Goal: Information Seeking & Learning: Find specific fact

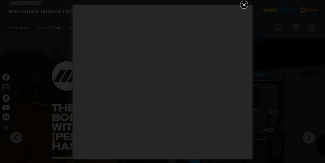
click at [241, 4] on icon "Get 5 WIA Welding Guides Free!" at bounding box center [243, 4] width 7 height 7
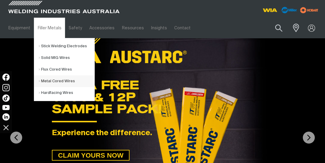
click at [55, 82] on link "Metal Cored Wires" at bounding box center [67, 82] width 56 height 12
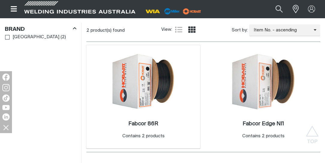
scroll to position [222, 0]
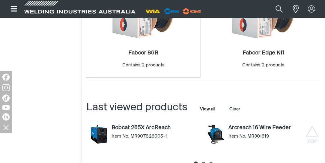
click at [147, 43] on div "Fabcor 86R . Contains 2 products" at bounding box center [143, 60] width 108 height 35
click at [148, 52] on h2 "Fabcor 86R ." at bounding box center [143, 52] width 30 height 5
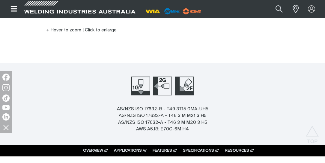
scroll to position [222, 0]
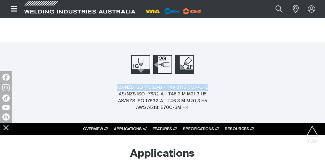
drag, startPoint x: 119, startPoint y: 87, endPoint x: 205, endPoint y: 86, distance: 86.3
click at [205, 86] on div "AS/NZS ISO 17632-B - T49 3T15 0MA-UH5 AS/NZS ISO 17632-A - T46 3 M M21 3 H5 AS/…" at bounding box center [162, 98] width 91 height 27
copy div "AS/NZS ISO 17632-B - T49 3T15 0MA-UH5"
